Goal: Use online tool/utility: Utilize a website feature to perform a specific function

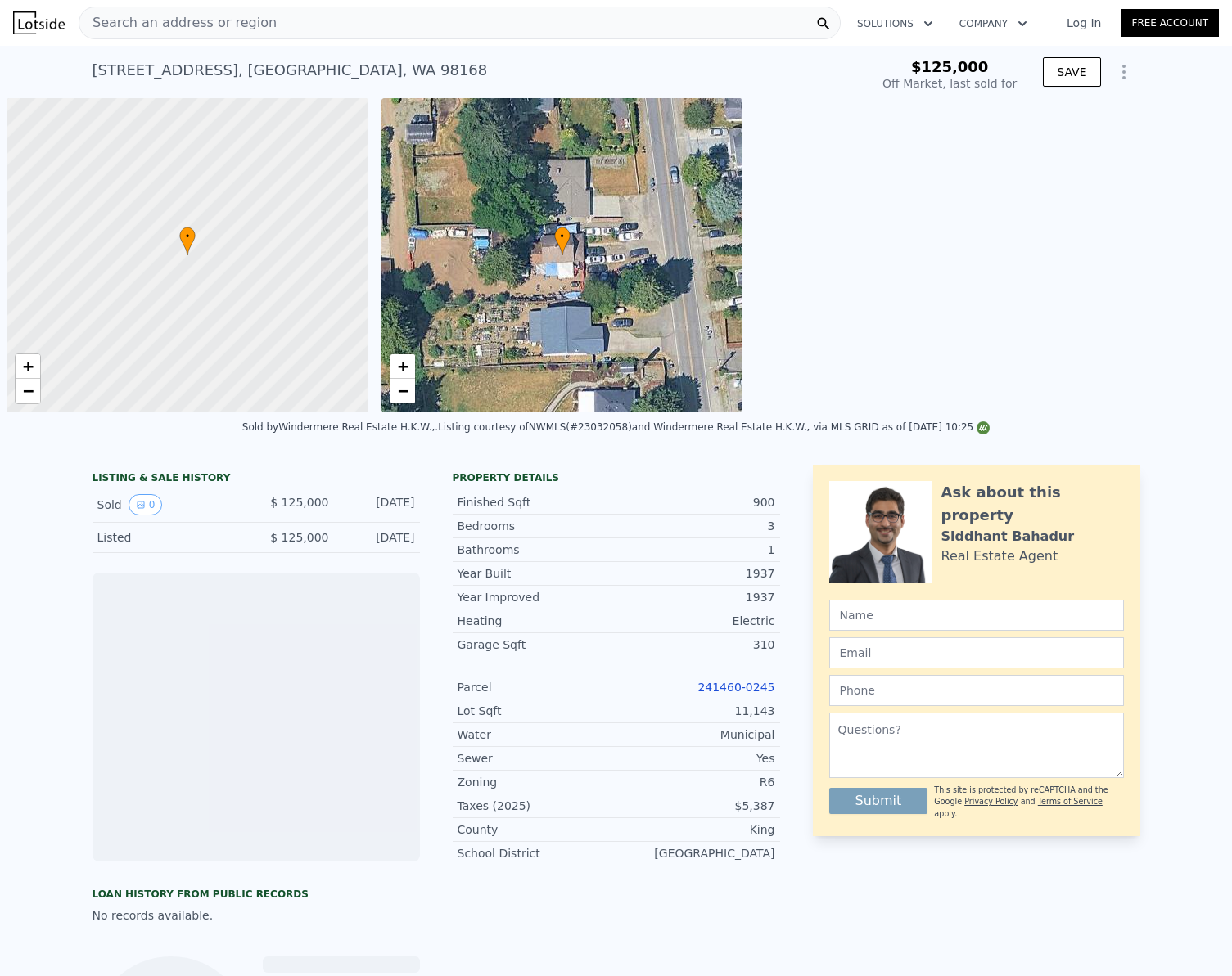
scroll to position [0, 7]
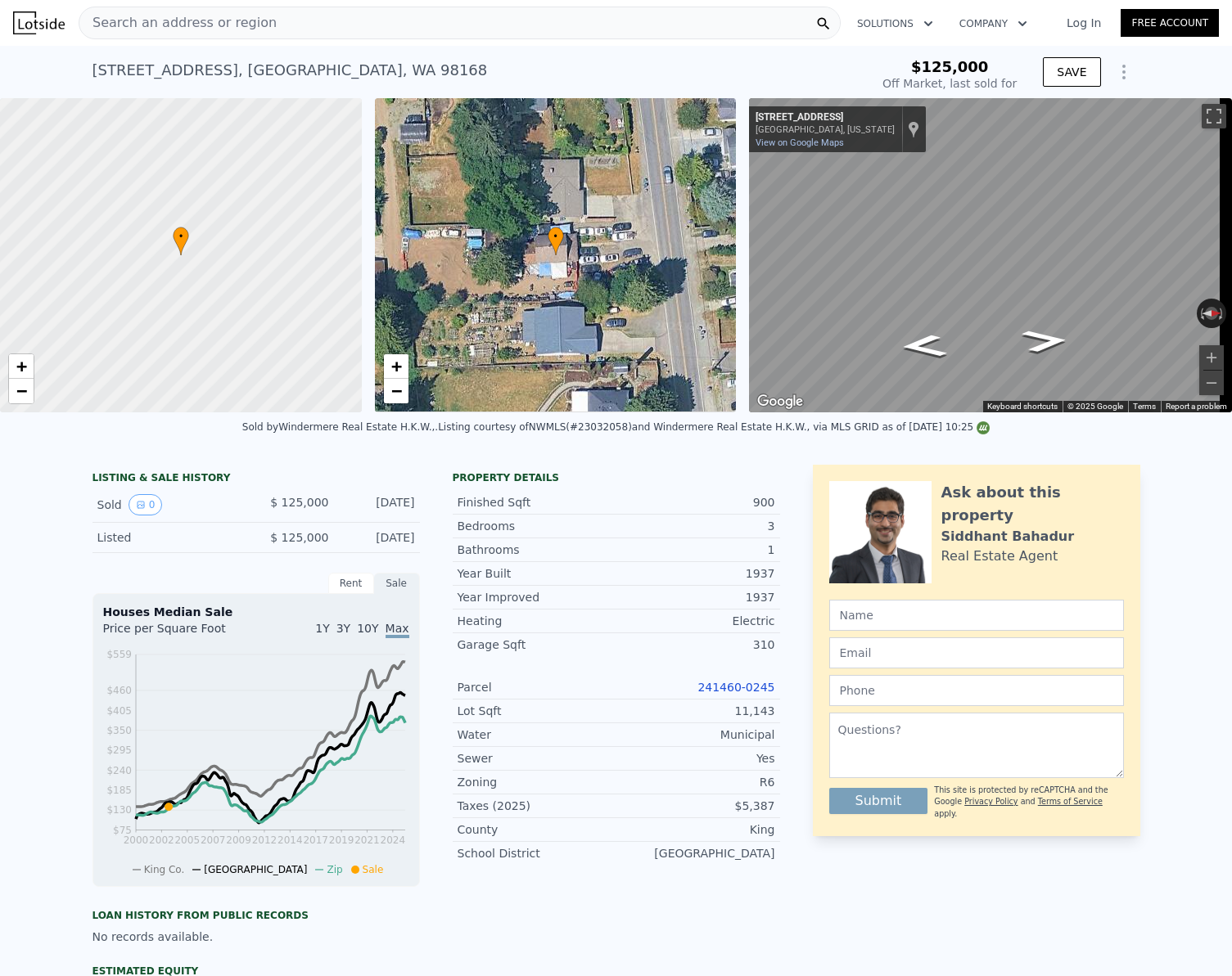
type input "$ 562,000"
type input "$ 384,792"
click at [339, 38] on div "Search an address or region" at bounding box center [459, 23] width 762 height 32
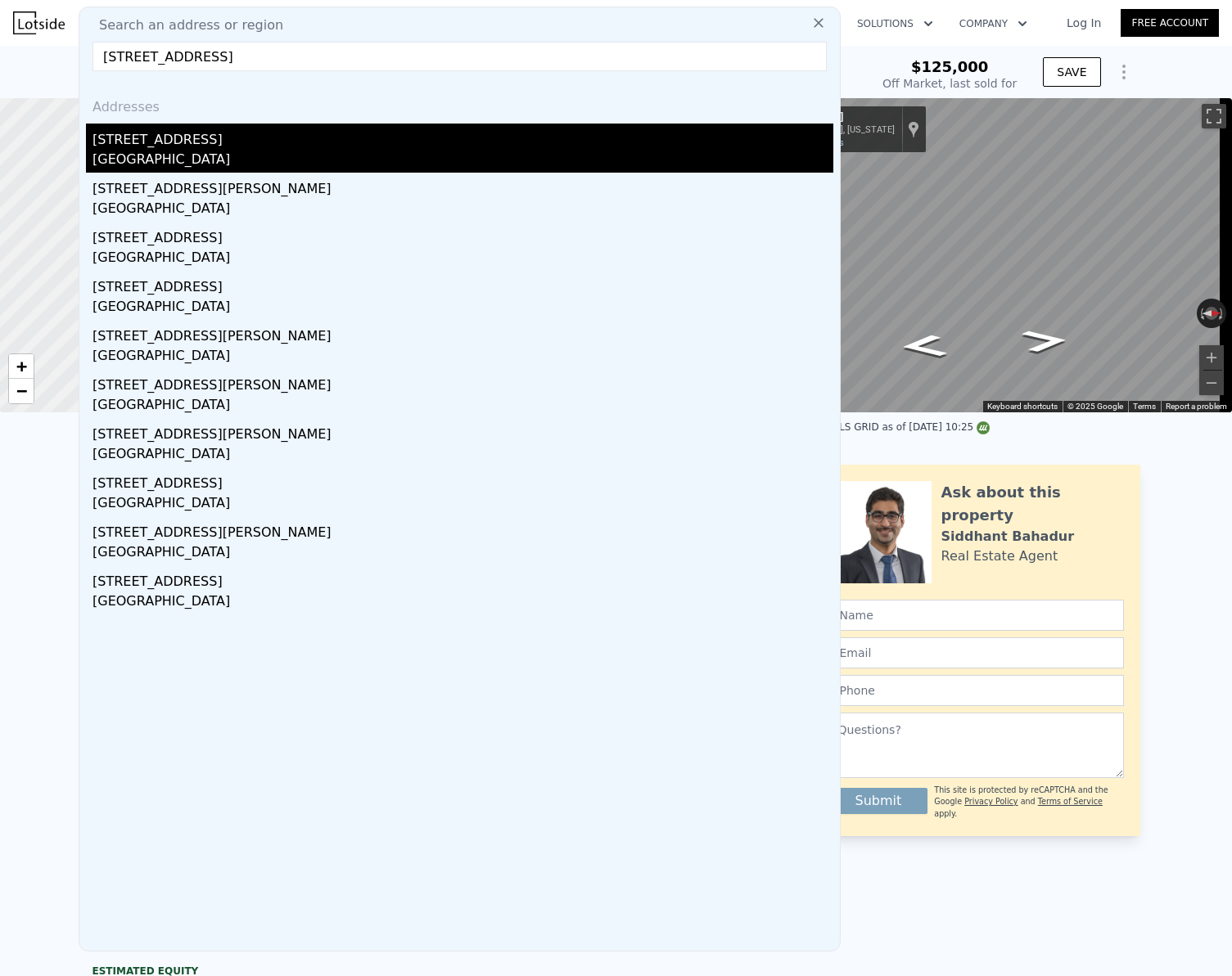
type input "[STREET_ADDRESS]"
click at [129, 162] on div "[GEOGRAPHIC_DATA]" at bounding box center [462, 161] width 740 height 23
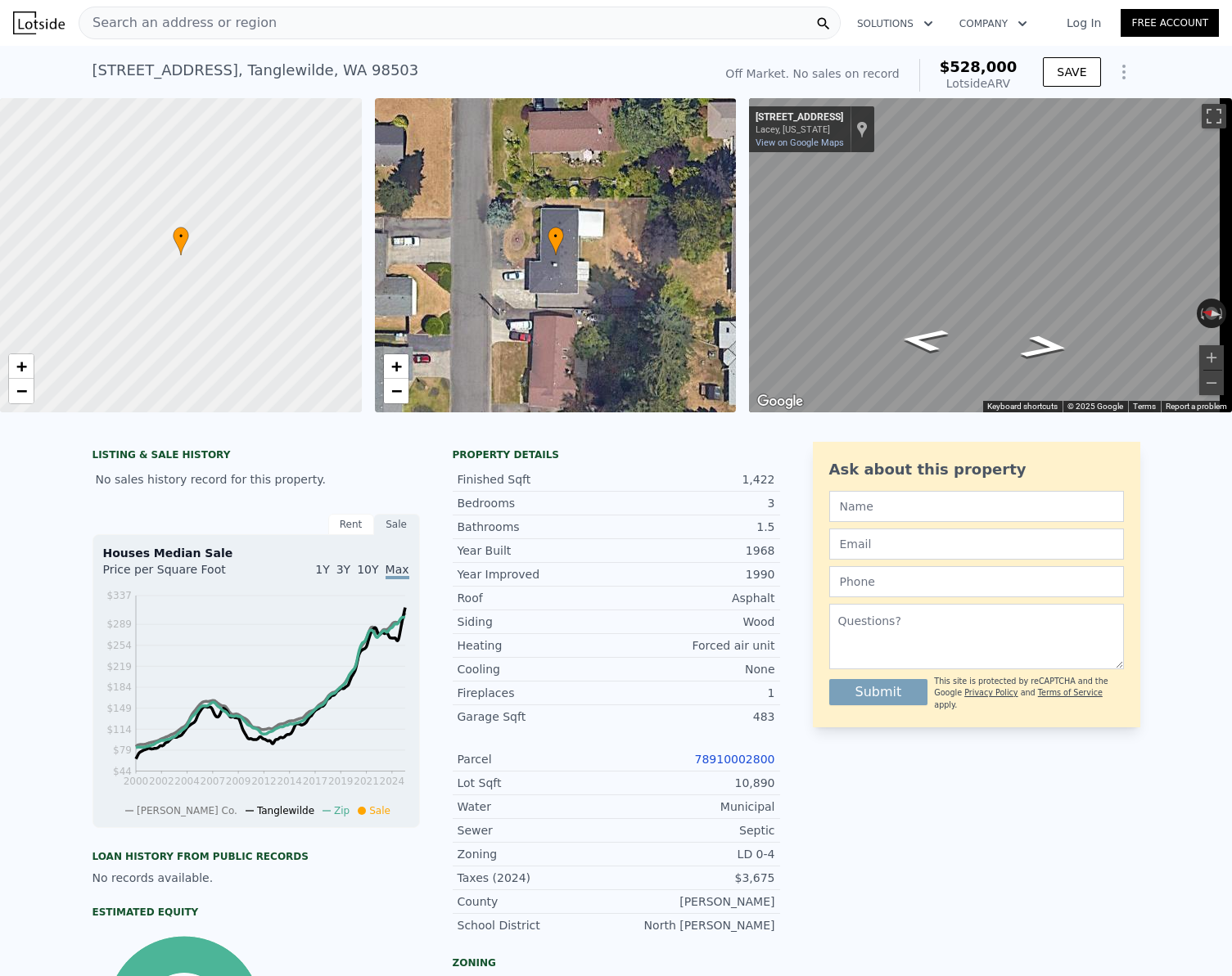
click at [323, 24] on div "Search an address or region" at bounding box center [459, 23] width 762 height 32
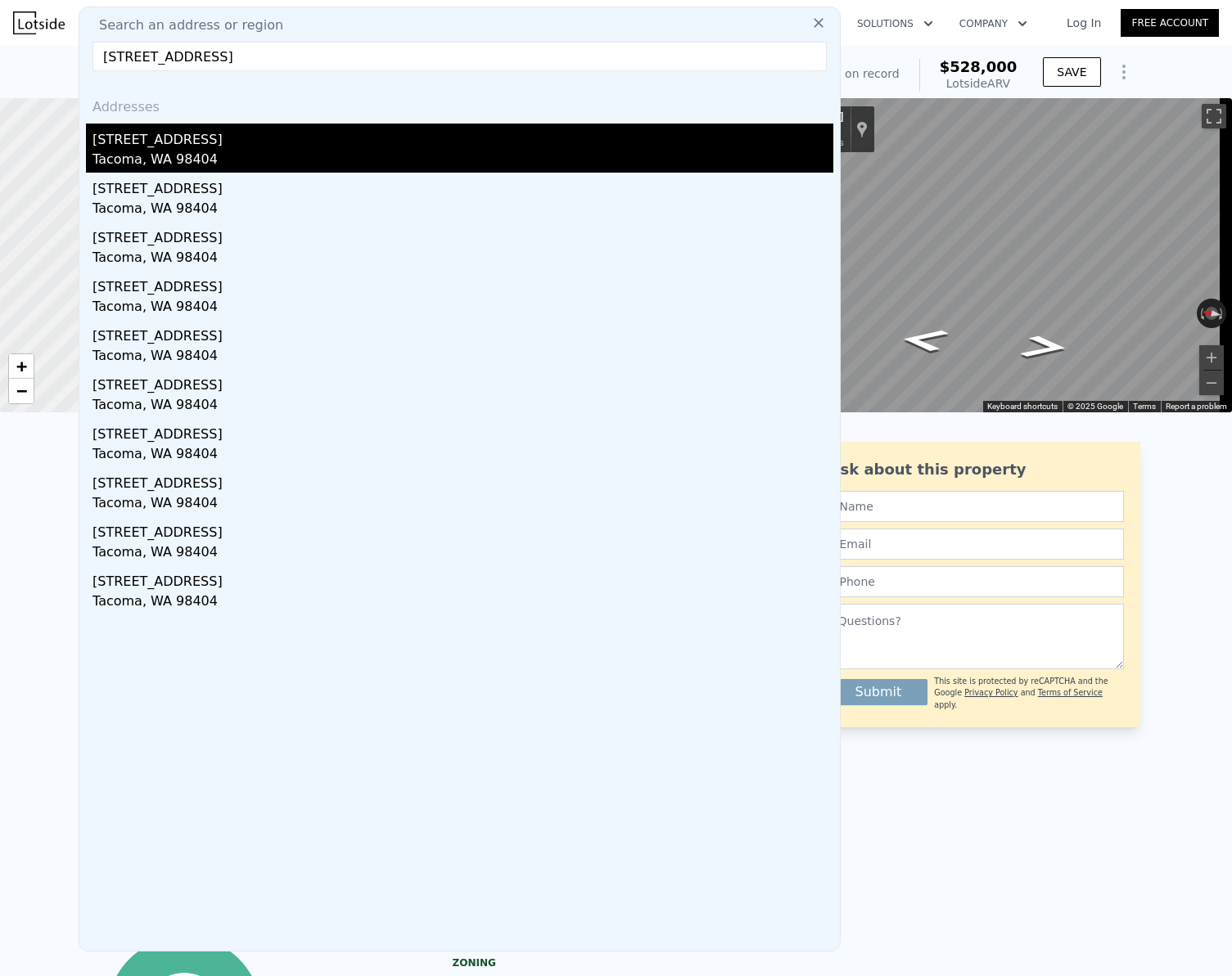
type input "[STREET_ADDRESS]"
click at [165, 163] on div "Tacoma, WA 98404" at bounding box center [462, 161] width 740 height 23
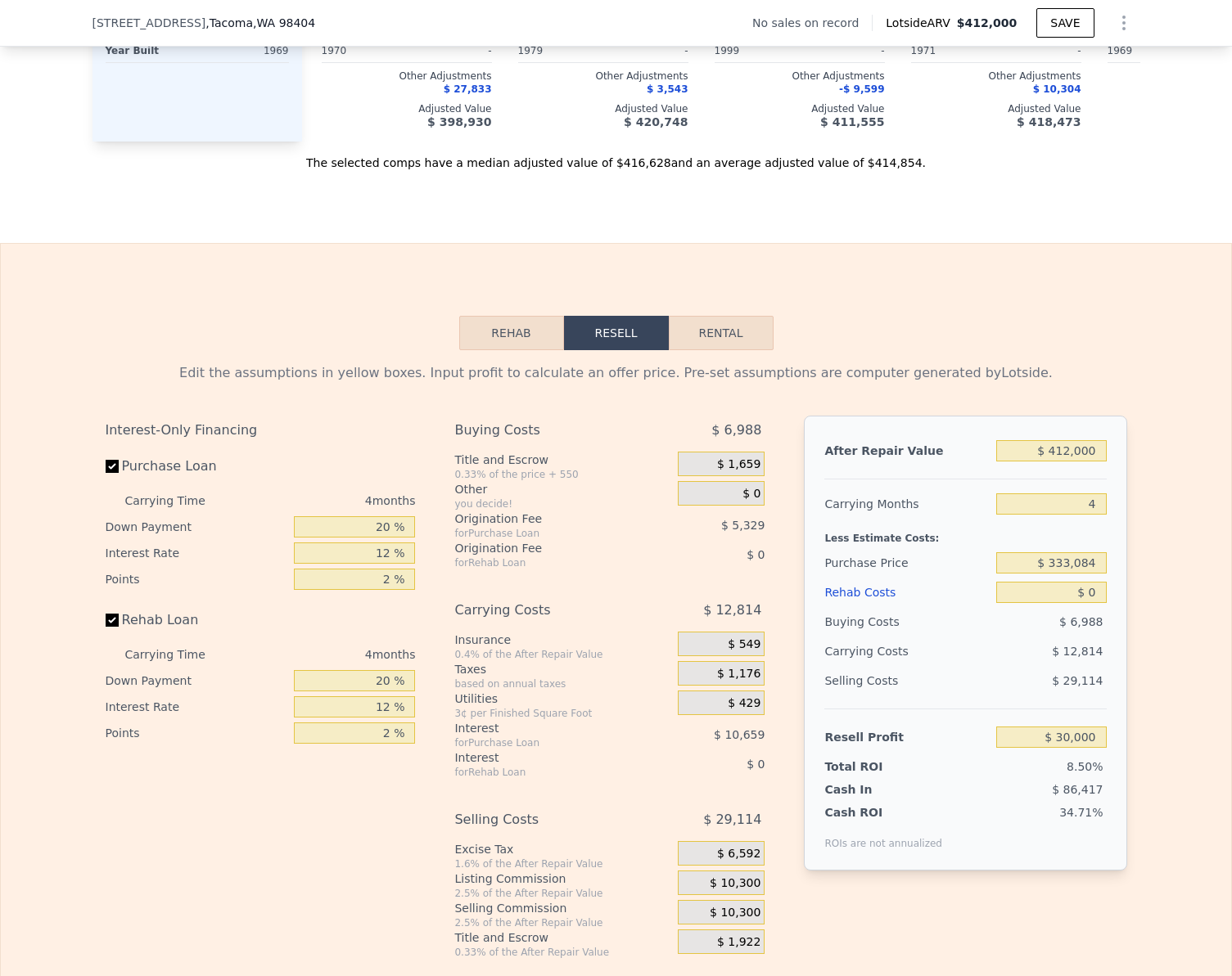
scroll to position [2204, 0]
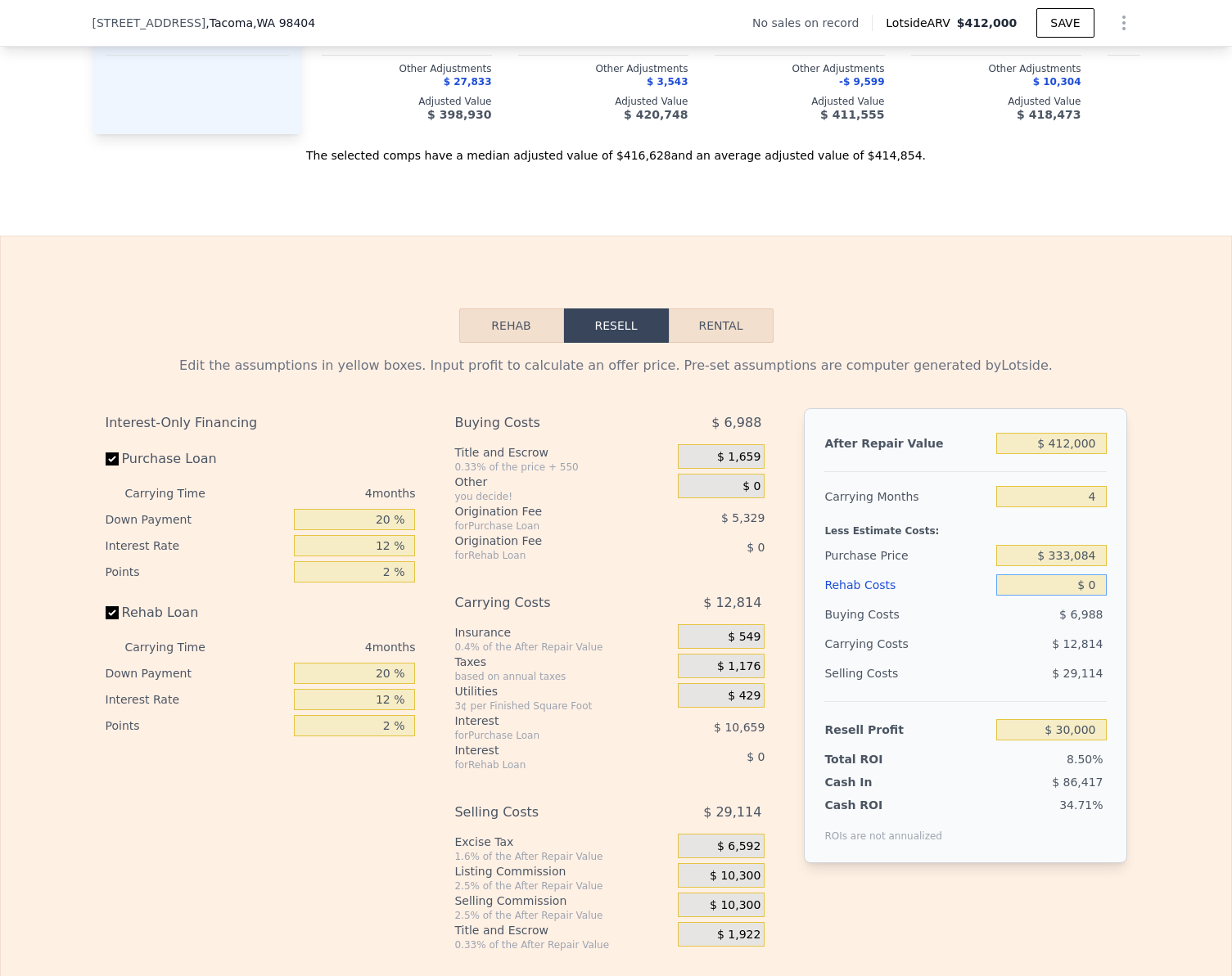
click at [1085, 596] on input "$ 0" at bounding box center [1051, 585] width 110 height 22
type input "$ 5"
type input "$ 29,995"
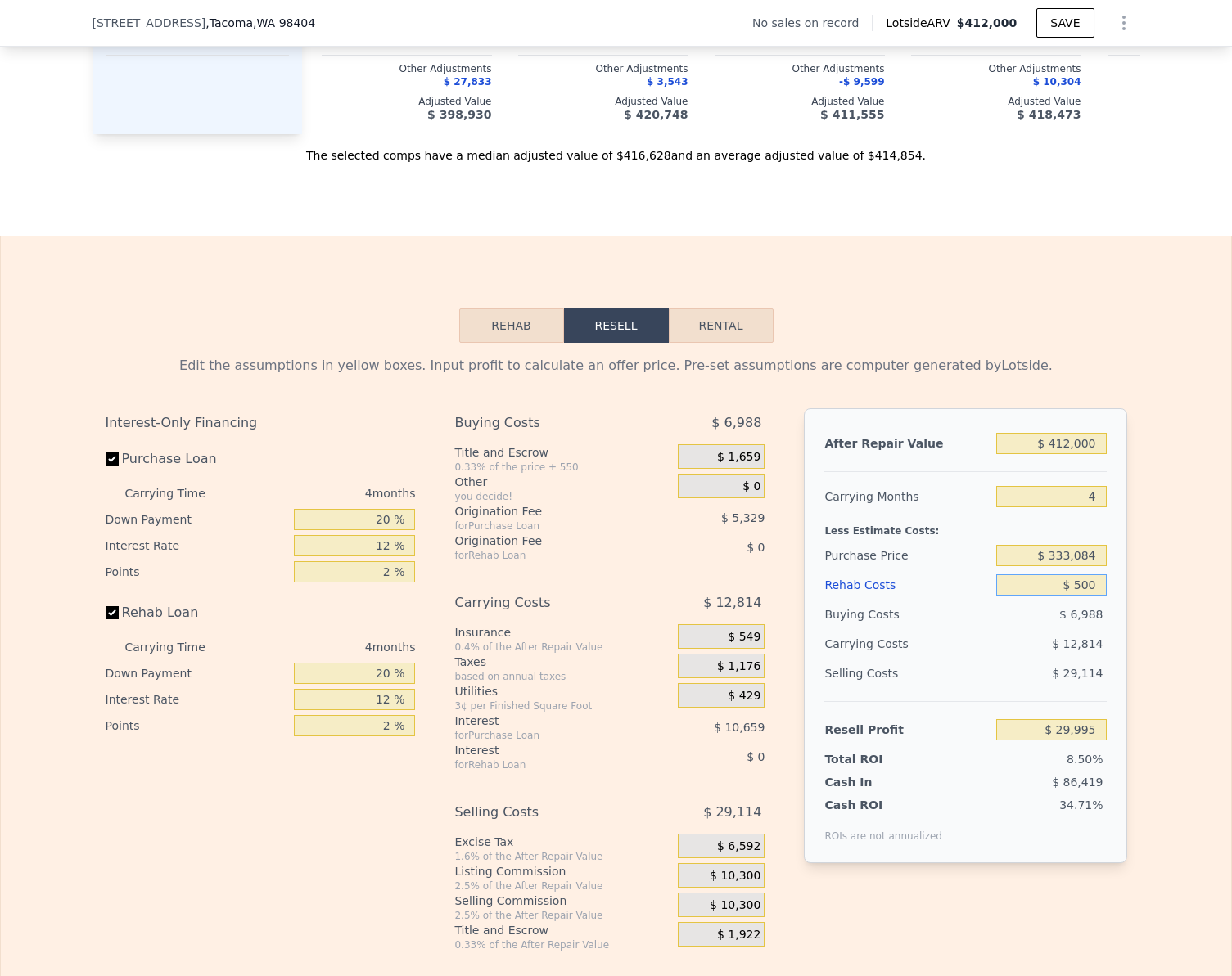
type input "$ 5,000"
type input "$ 24,760"
type input "$ 5,000"
click at [1151, 593] on div "Edit the assumptions in yellow boxes. Input profit to calculate an offer price.…" at bounding box center [616, 647] width 1230 height 609
click at [1084, 740] on input "$ 24,760" at bounding box center [1051, 730] width 110 height 22
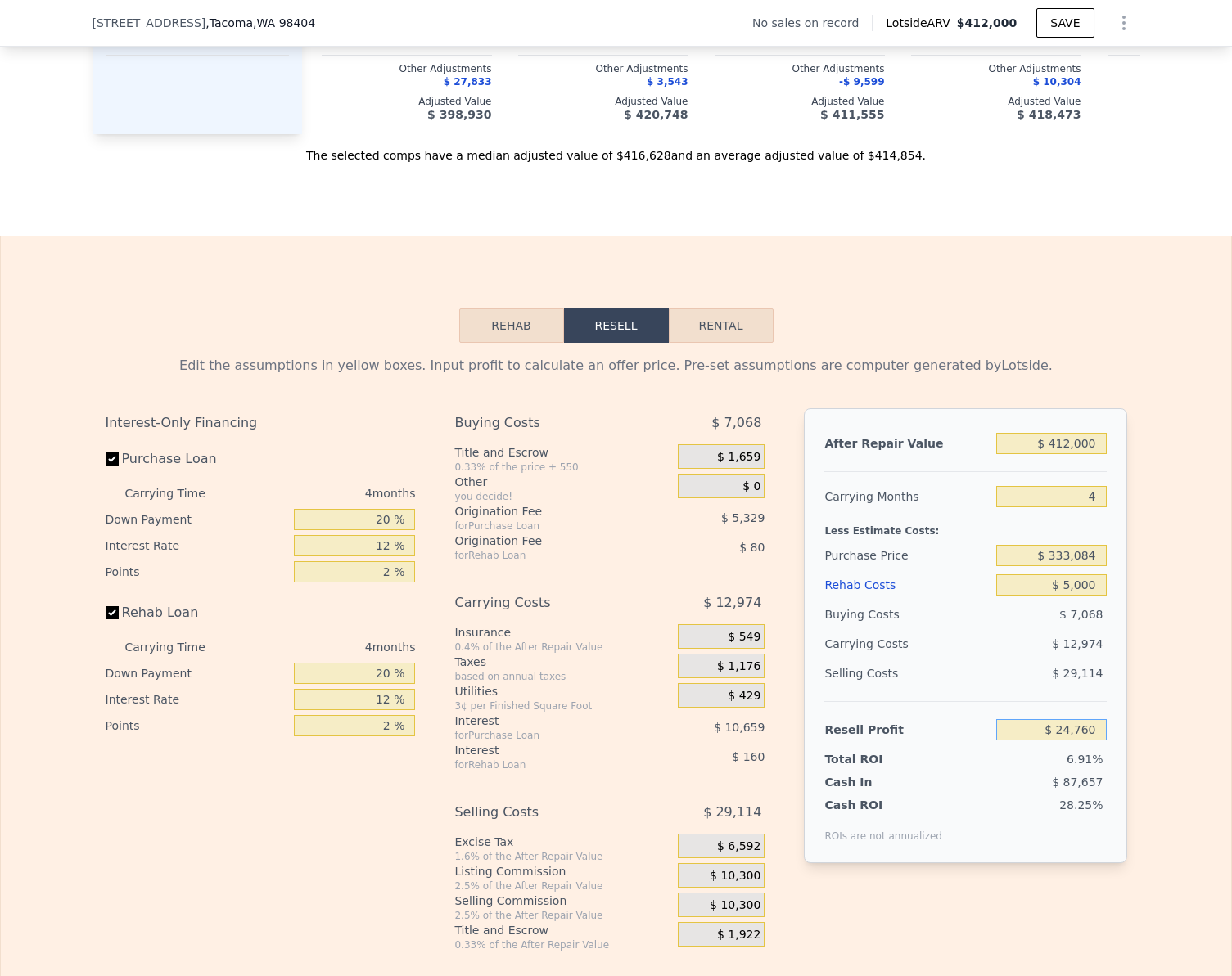
click at [1084, 740] on input "$ 24,760" at bounding box center [1051, 730] width 110 height 22
type input "$ 30,000"
click at [1129, 738] on div "Edit the assumptions in yellow boxes. Input profit to calculate an offer price.…" at bounding box center [616, 647] width 1048 height 609
type input "$ 328,099"
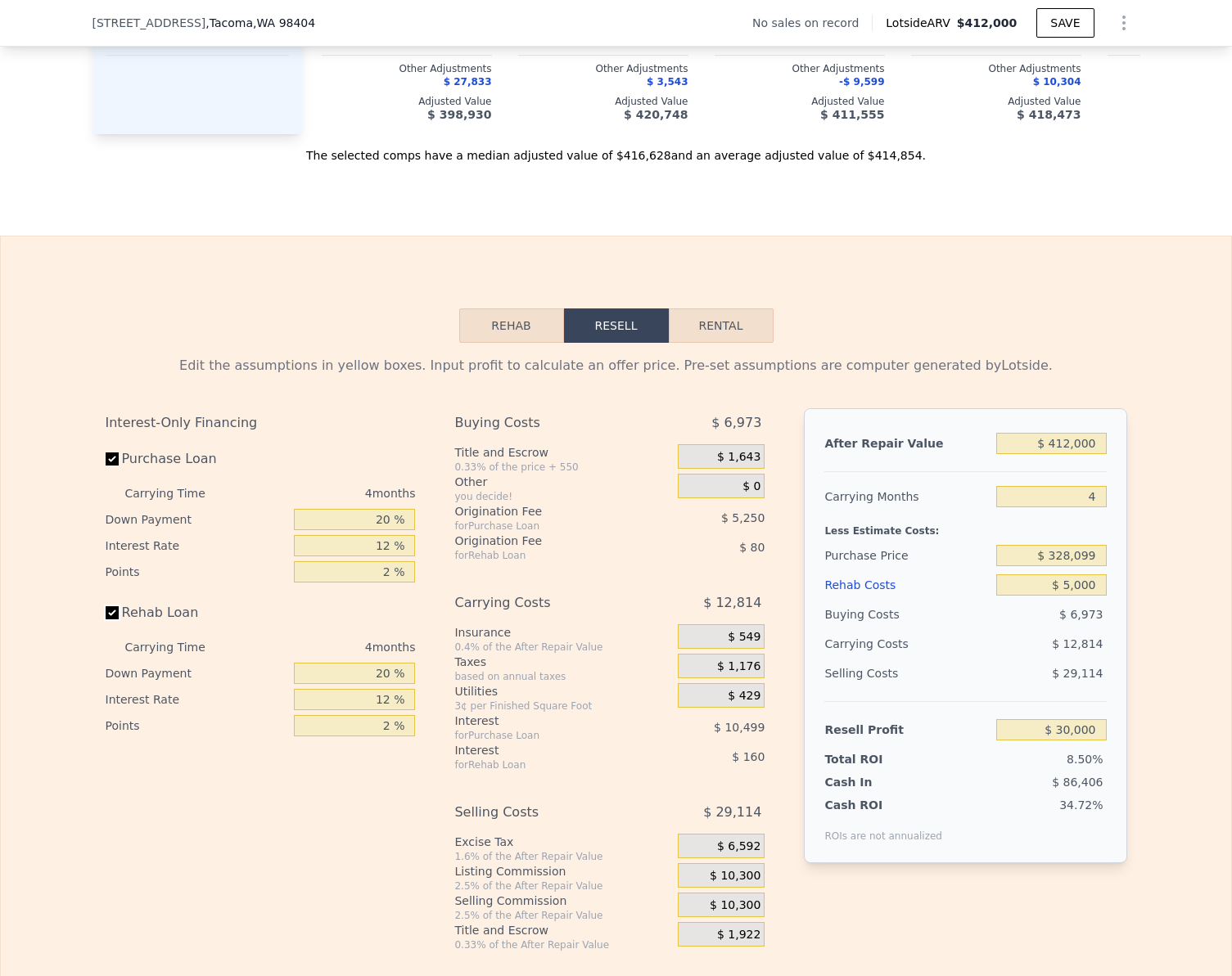
click at [106, 620] on input "Rehab Loan" at bounding box center [112, 612] width 13 height 13
checkbox input "false"
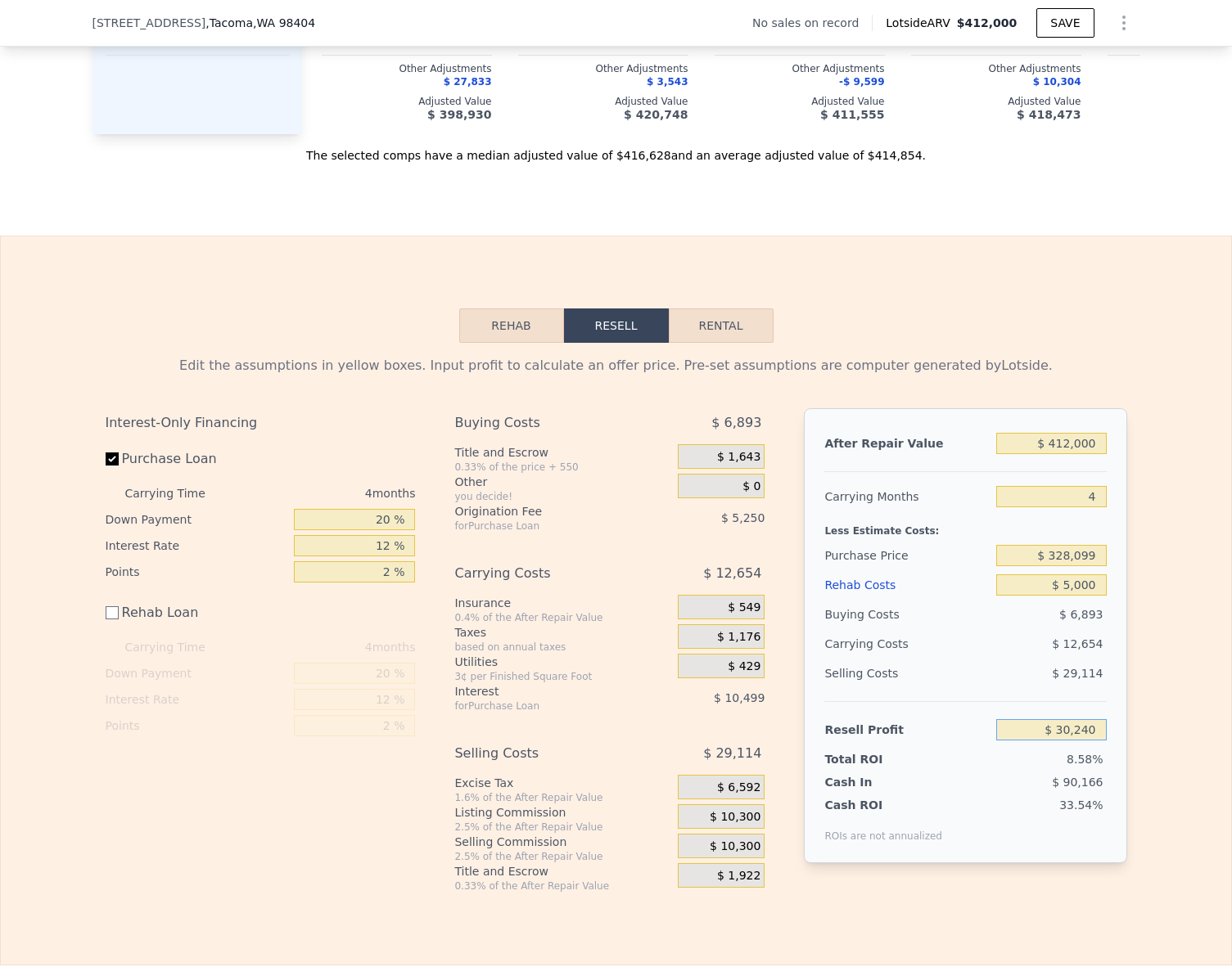
click at [1089, 740] on input "$ 30,240" at bounding box center [1051, 730] width 110 height 22
type input "$ 40,000"
click at [1175, 708] on div "Edit the assumptions in yellow boxes. Input profit to calculate an offer price.…" at bounding box center [616, 618] width 1230 height 550
type input "$ 318,815"
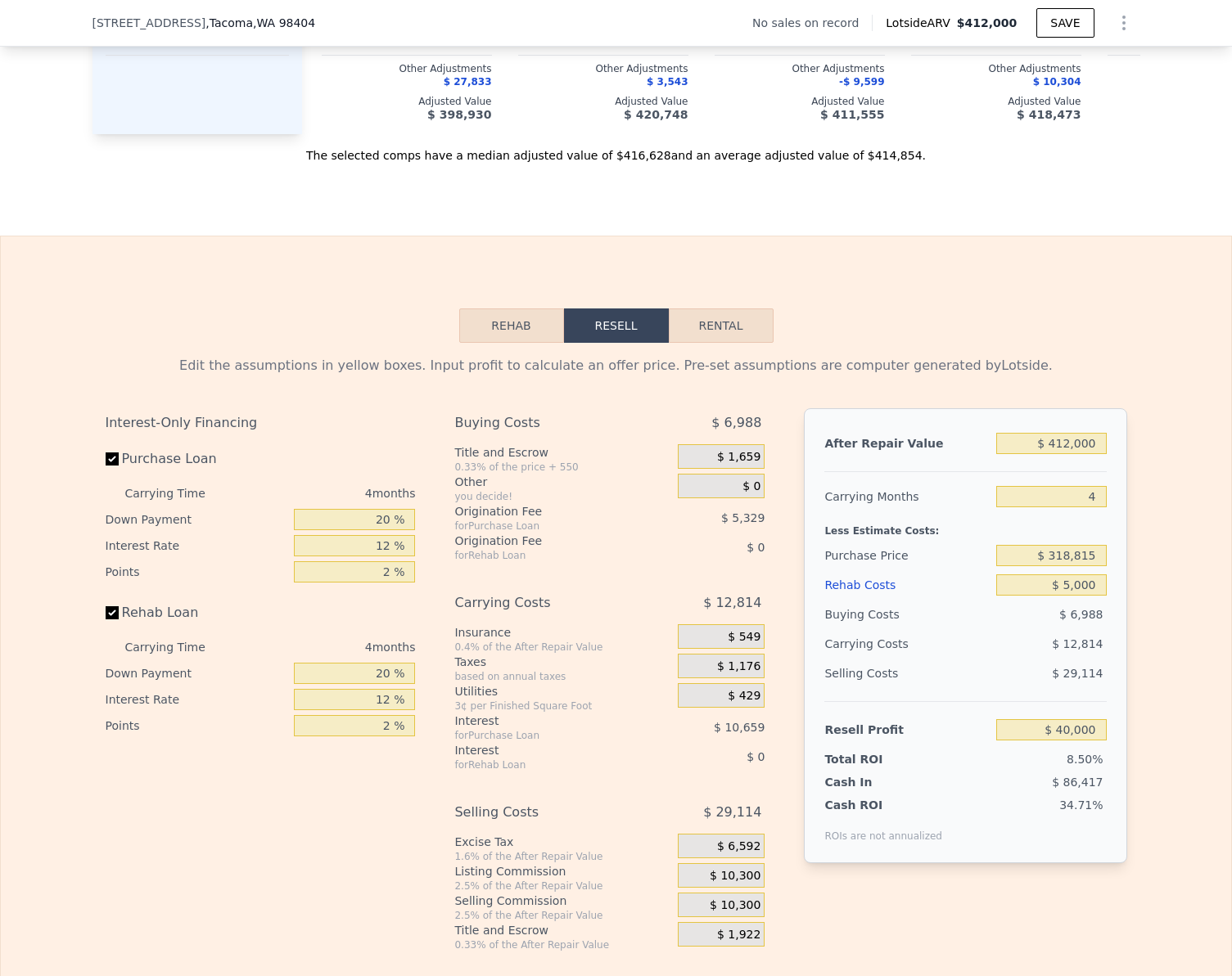
checkbox input "true"
type input "$ 0"
type input "$ 30,000"
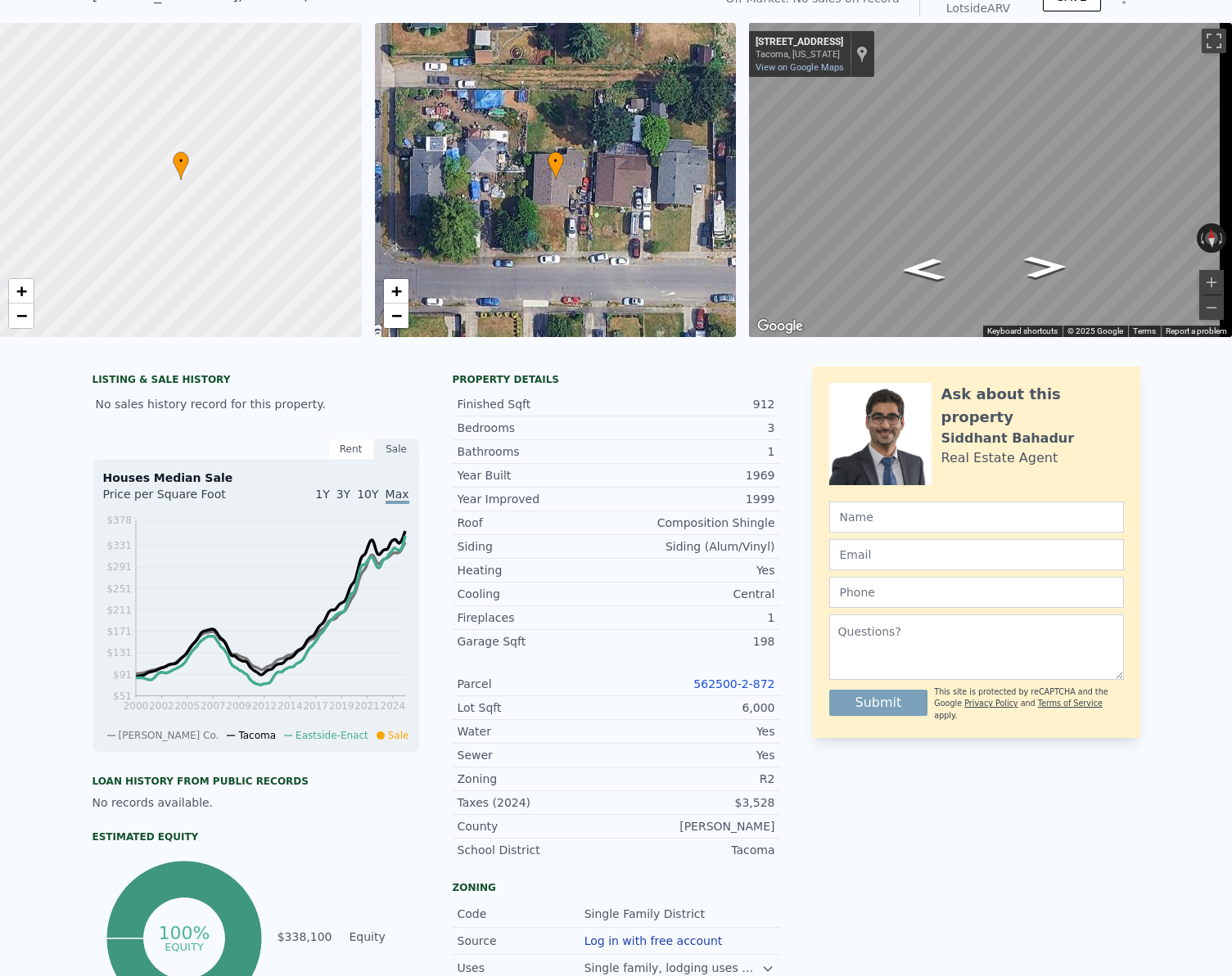
scroll to position [0, 0]
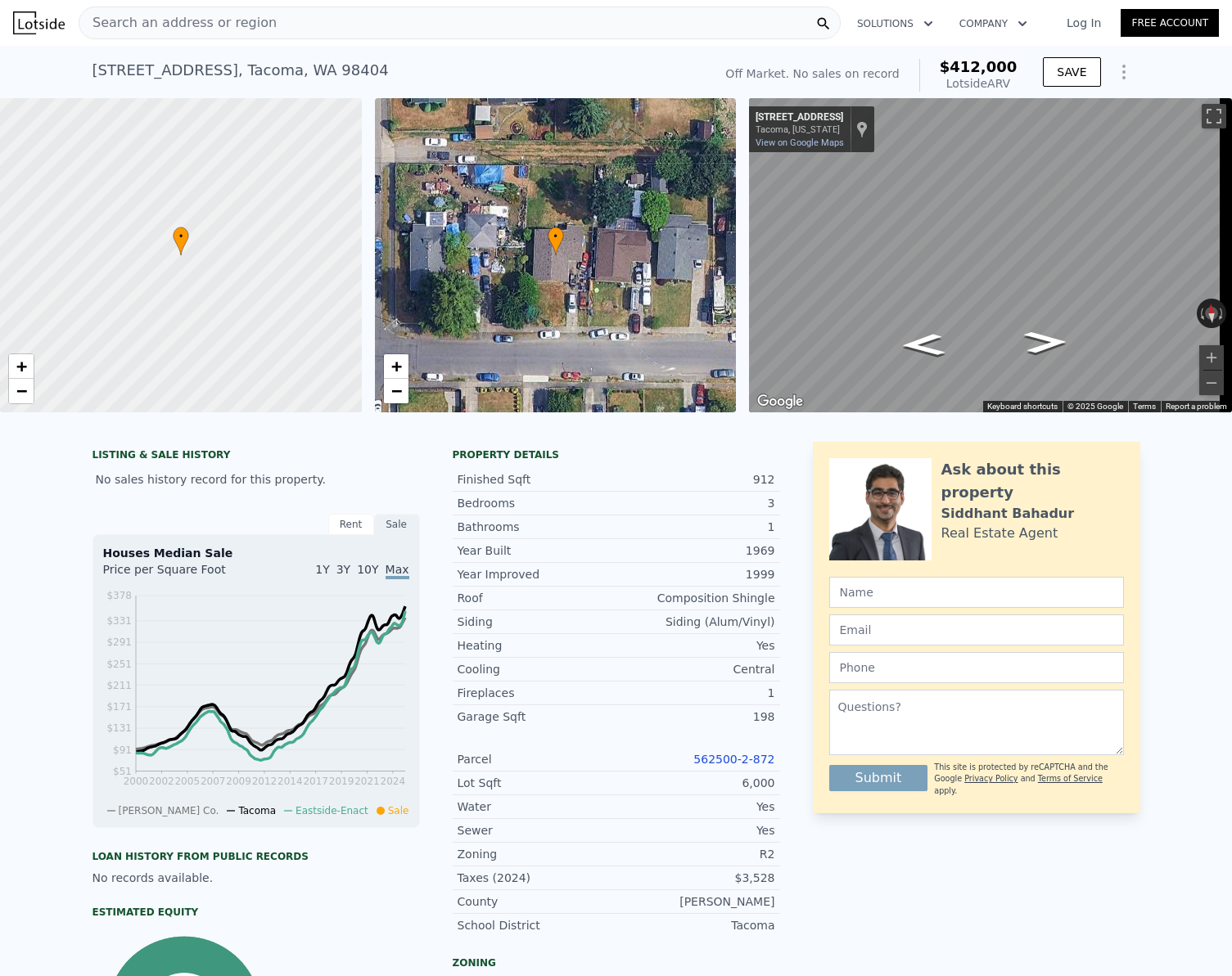
click at [181, 23] on span "Search an address or region" at bounding box center [177, 23] width 197 height 20
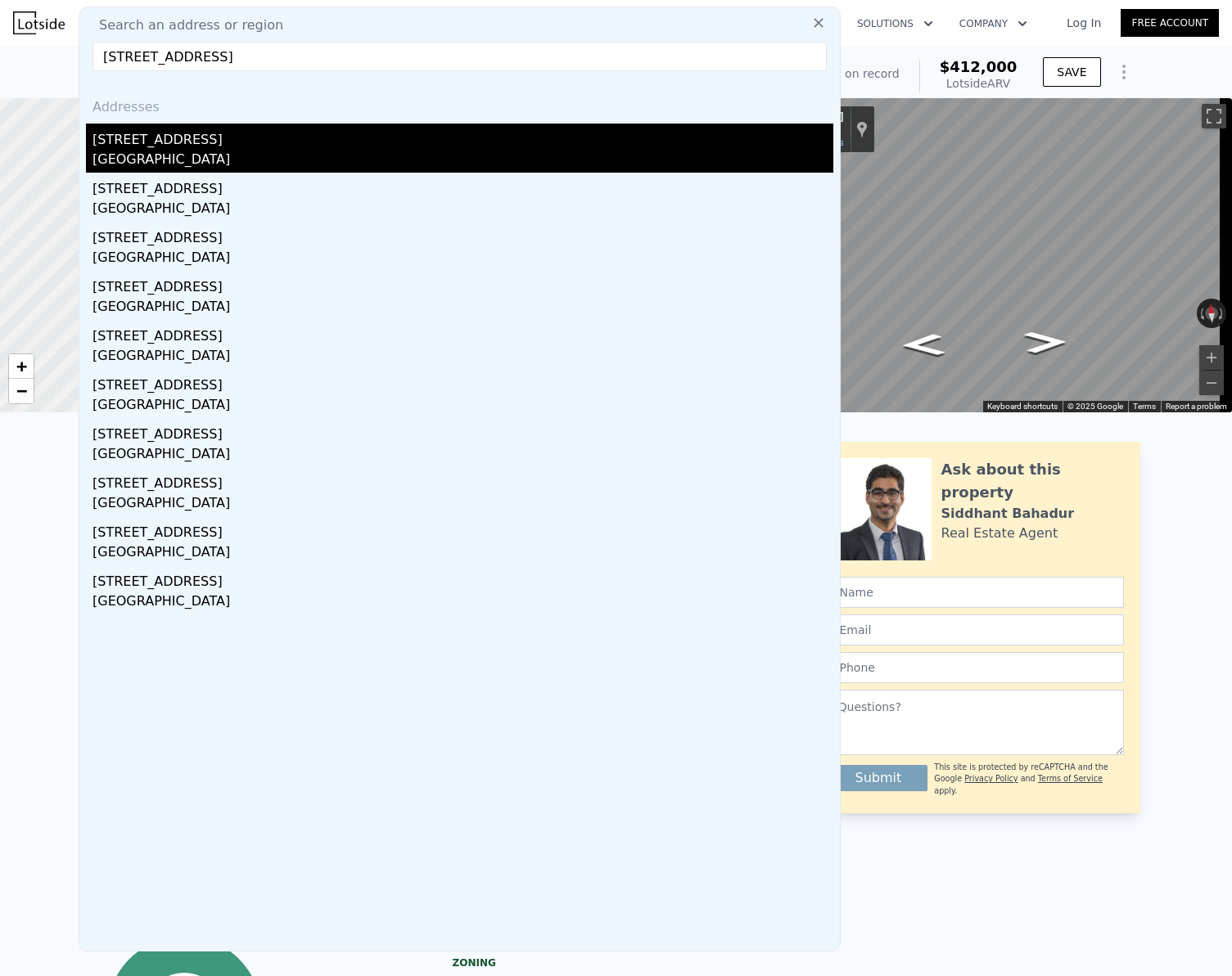
type input "[STREET_ADDRESS]"
click at [198, 151] on div "[GEOGRAPHIC_DATA]" at bounding box center [462, 161] width 740 height 23
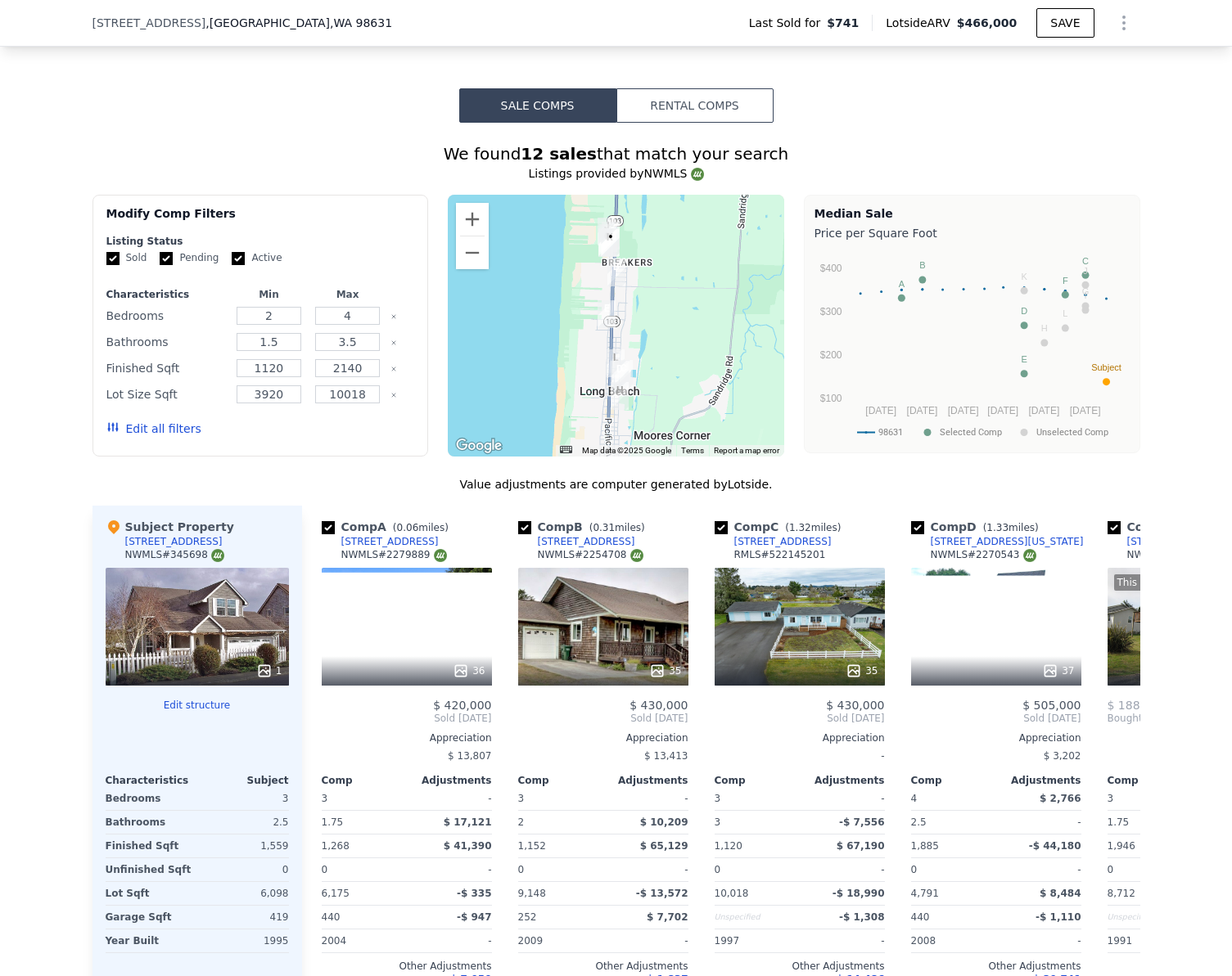
scroll to position [1304, 0]
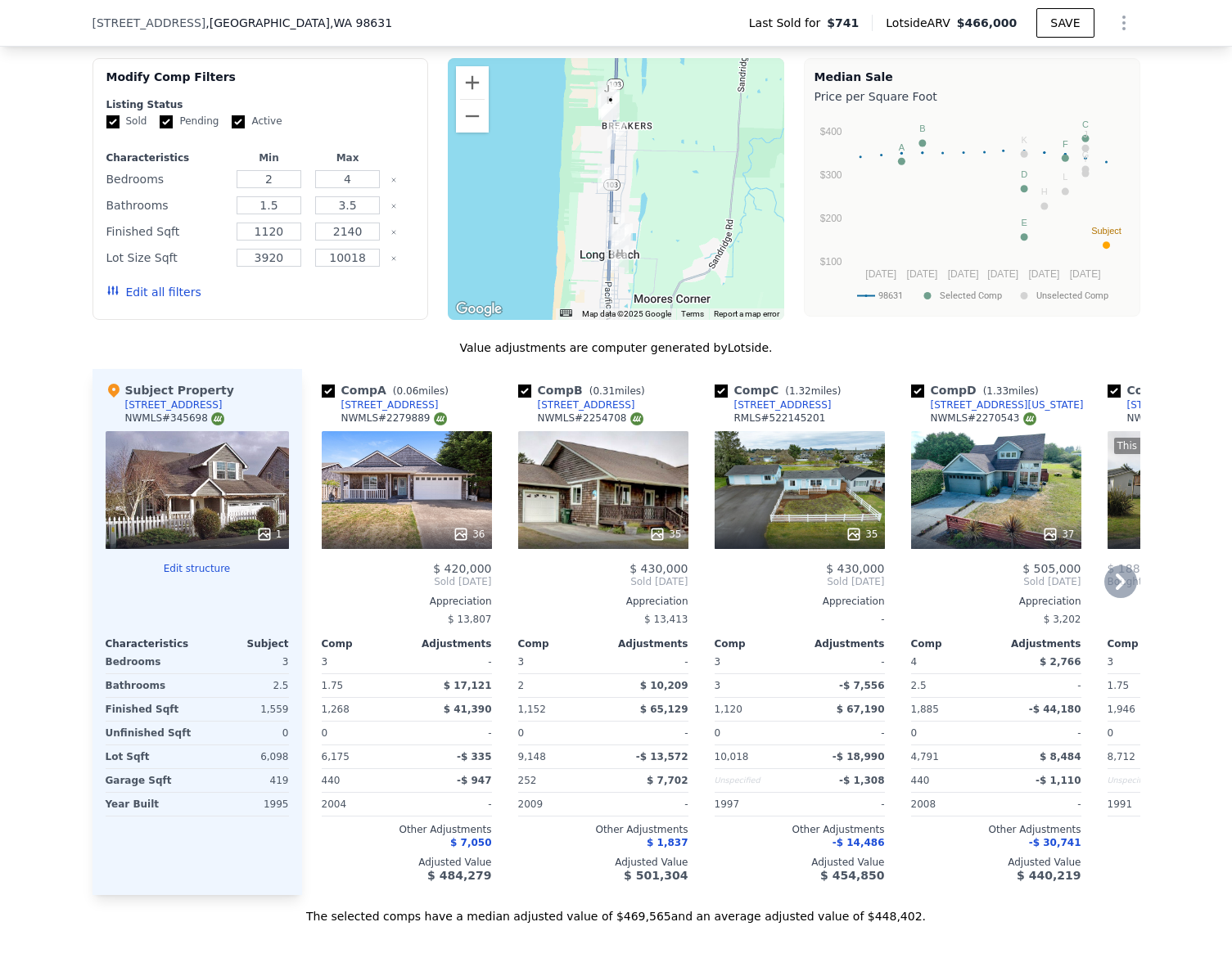
click at [1110, 589] on icon at bounding box center [1120, 581] width 32 height 32
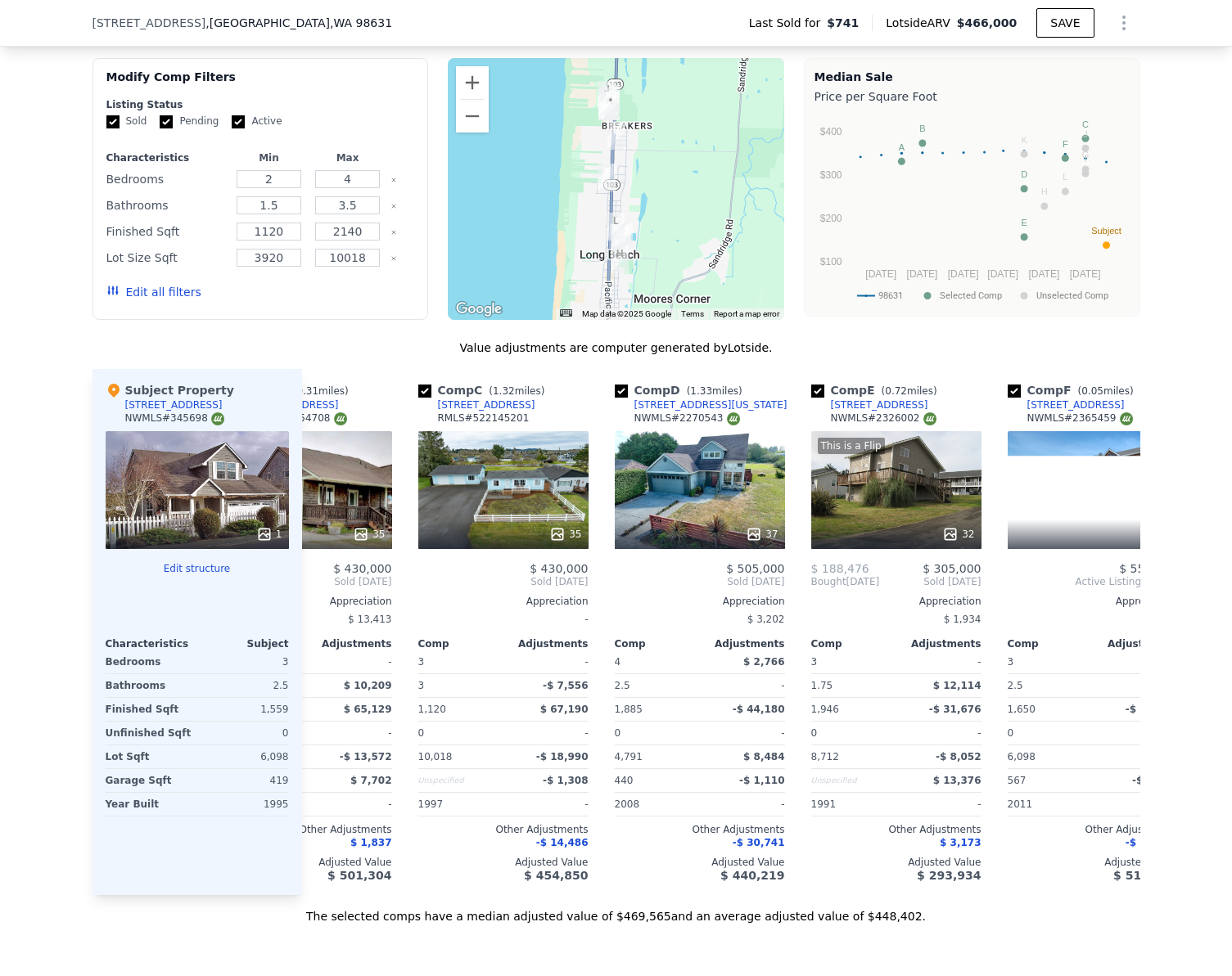
scroll to position [0, 393]
